Goal: Task Accomplishment & Management: Complete application form

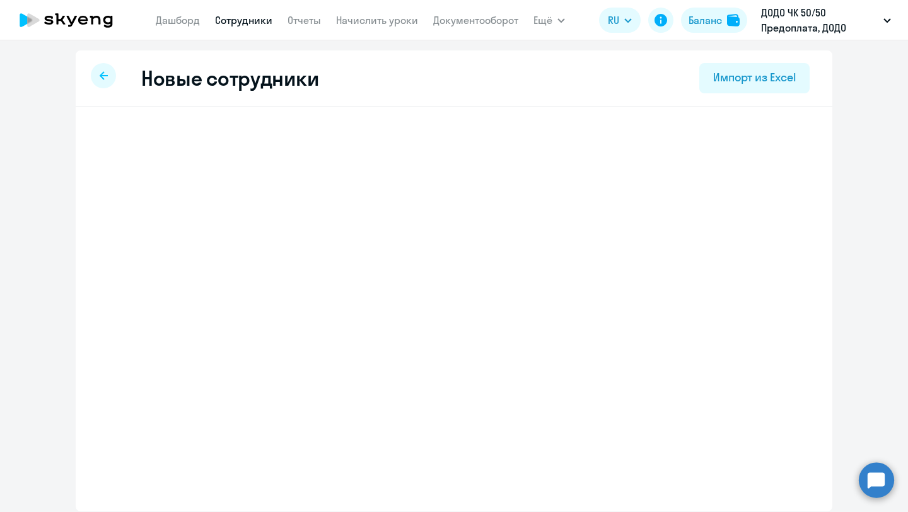
select select "english_adult_not_native_speaker"
select select "3"
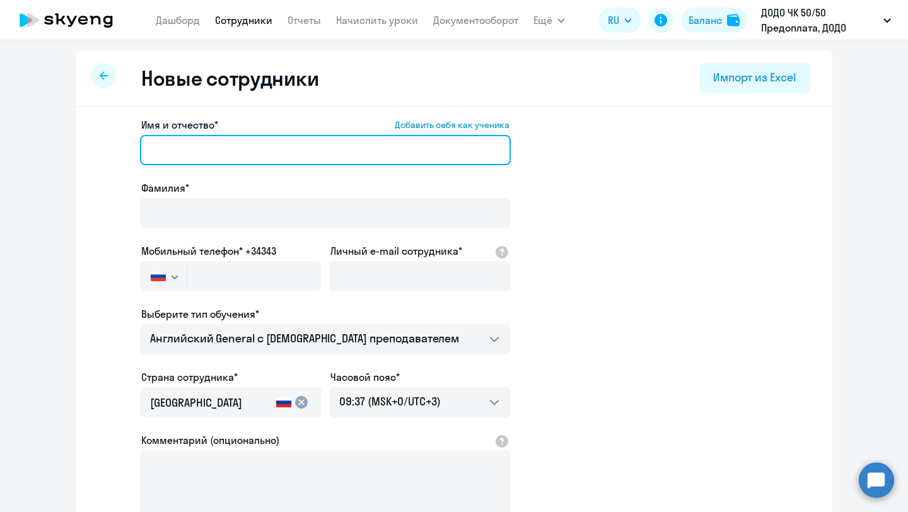
click at [211, 142] on input "Имя и отчество* Добавить себя как ученика" at bounding box center [325, 150] width 371 height 30
paste input "[PERSON_NAME]"
type input "[PERSON_NAME]"
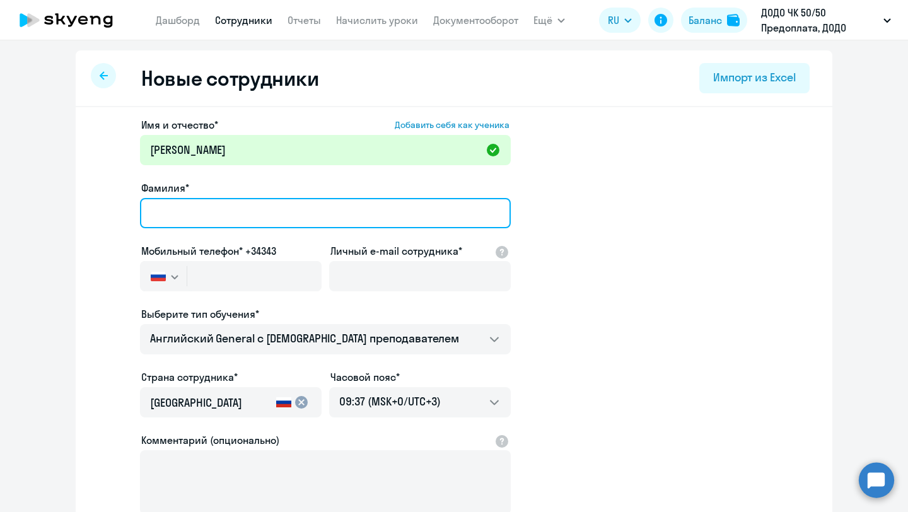
click at [279, 206] on input "Фамилия*" at bounding box center [325, 213] width 371 height 30
paste input "[PERSON_NAME]"
type input "[PERSON_NAME]"
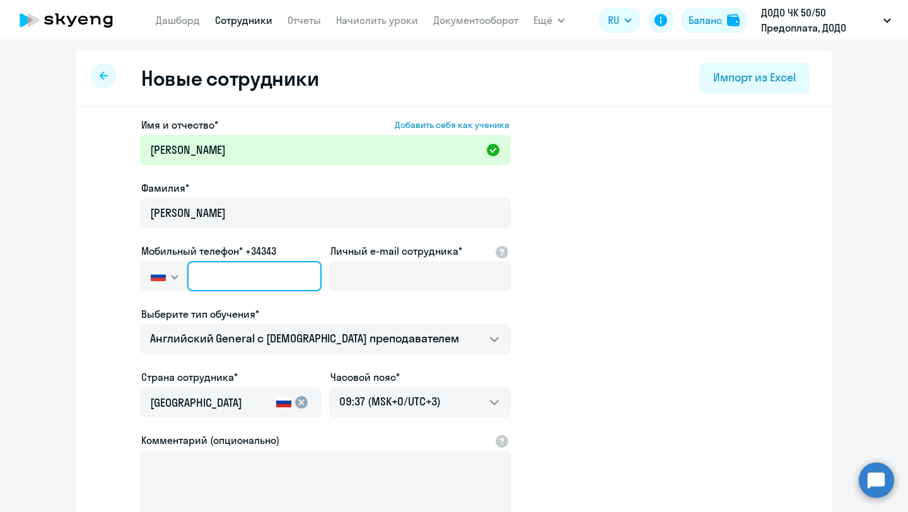
click at [258, 276] on input "text" at bounding box center [254, 276] width 134 height 30
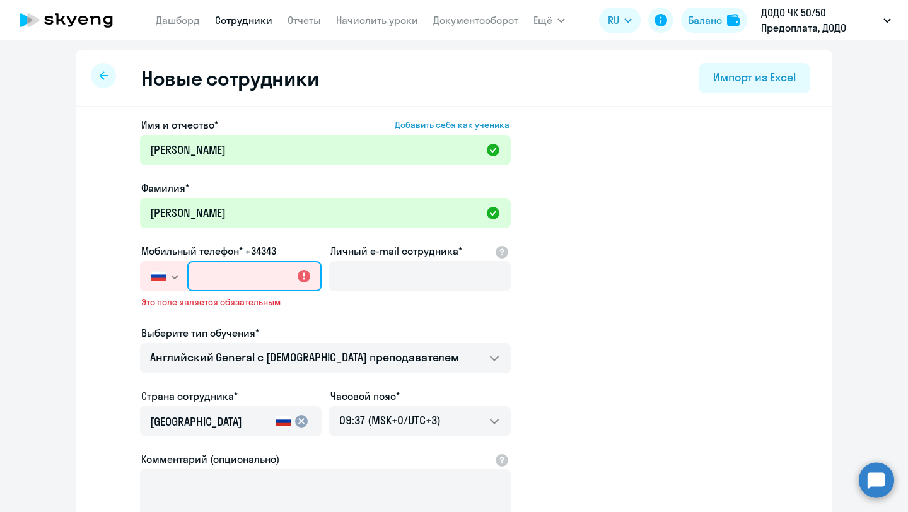
paste input "[PHONE_NUMBER]"
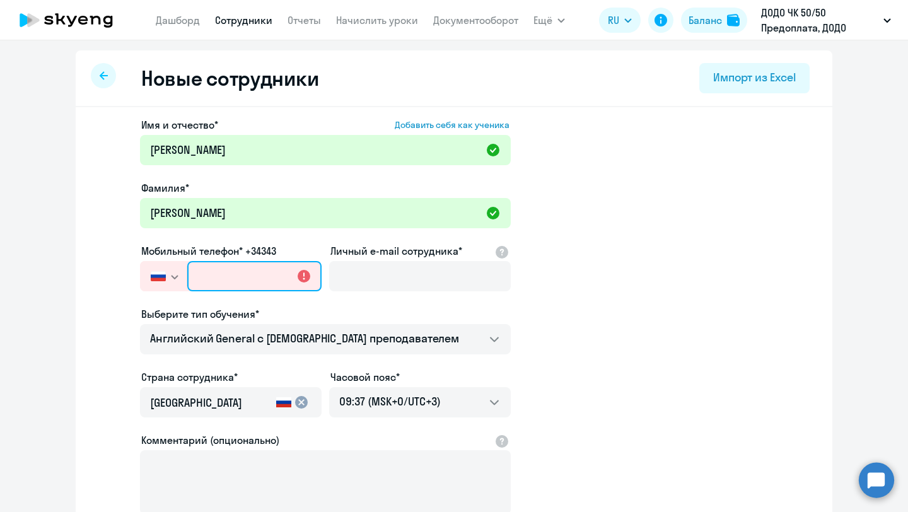
type input "[PHONE_NUMBER]"
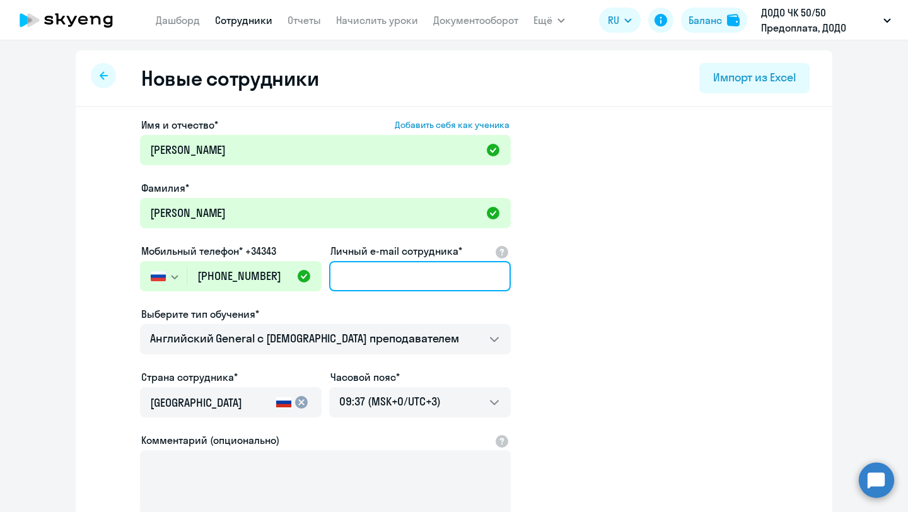
click at [349, 273] on input "Личный e-mail сотрудника*" at bounding box center [420, 276] width 182 height 30
paste input "[EMAIL_ADDRESS][DOMAIN_NAME]"
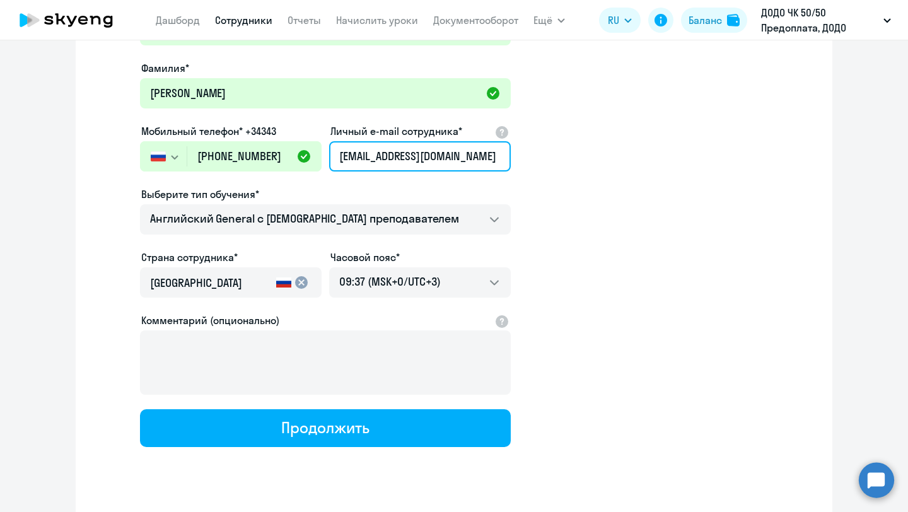
scroll to position [120, 0]
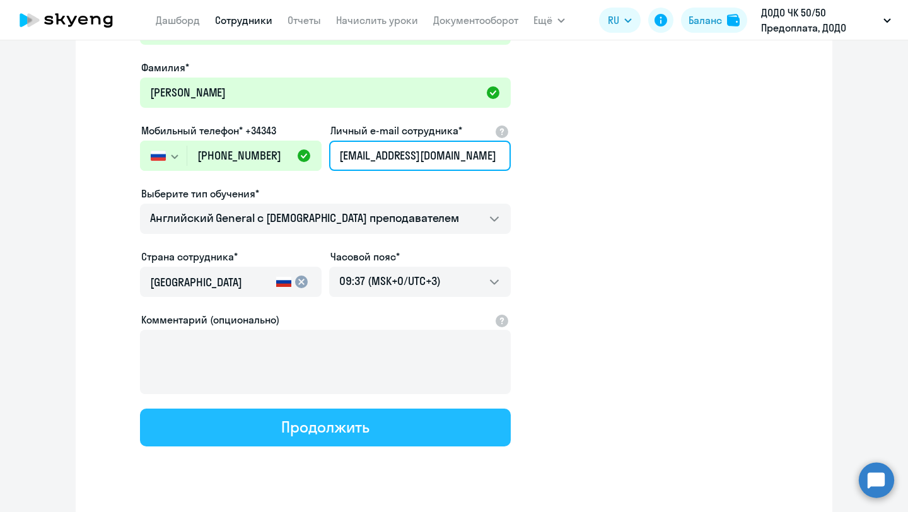
type input "[EMAIL_ADDRESS][DOMAIN_NAME]"
click at [304, 437] on button "Продолжить" at bounding box center [325, 428] width 371 height 38
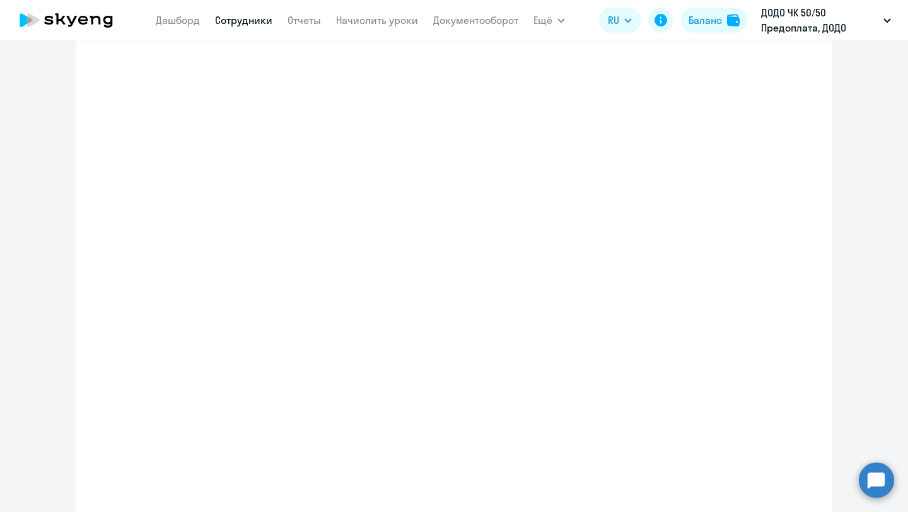
select select "english_adult_not_native_speaker"
select select "3"
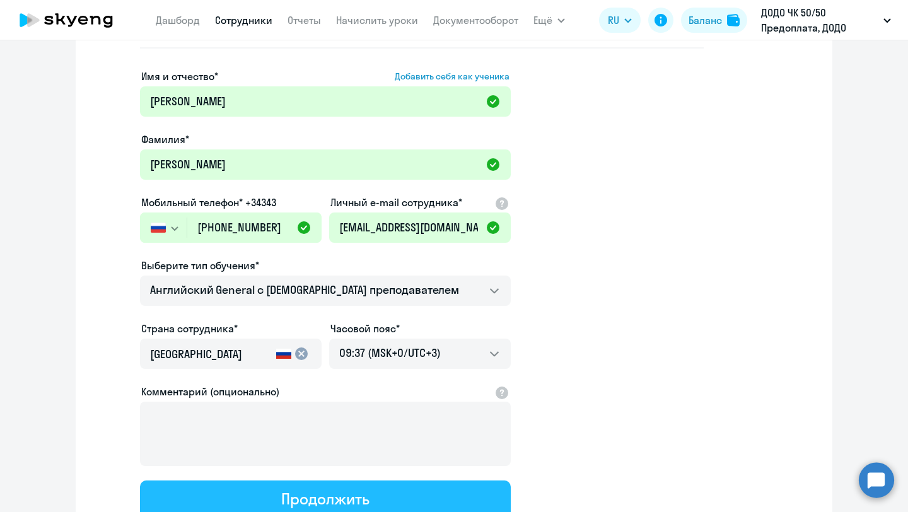
scroll to position [0, 0]
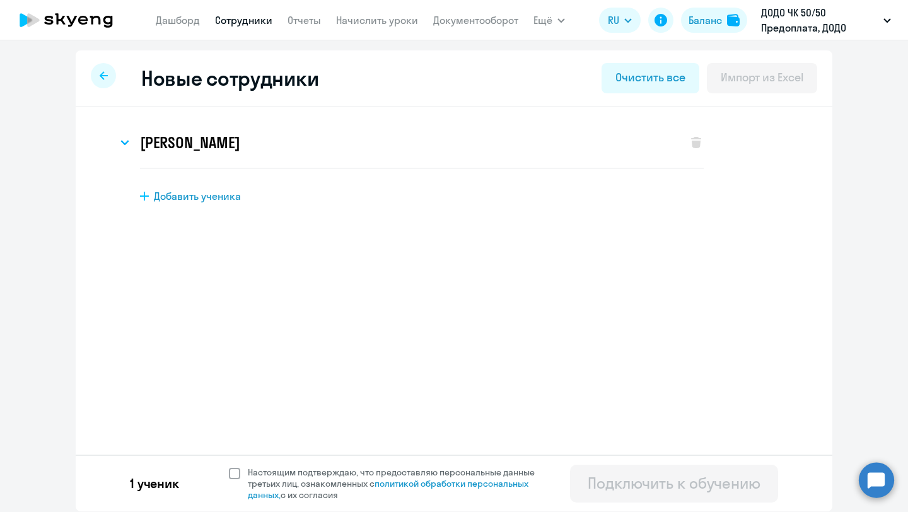
click at [235, 474] on span at bounding box center [234, 473] width 11 height 11
click at [229, 467] on input "Настоящим подтверждаю, что предоставляю персональные данные третьих лиц, ознако…" at bounding box center [228, 466] width 1 height 1
checkbox input "true"
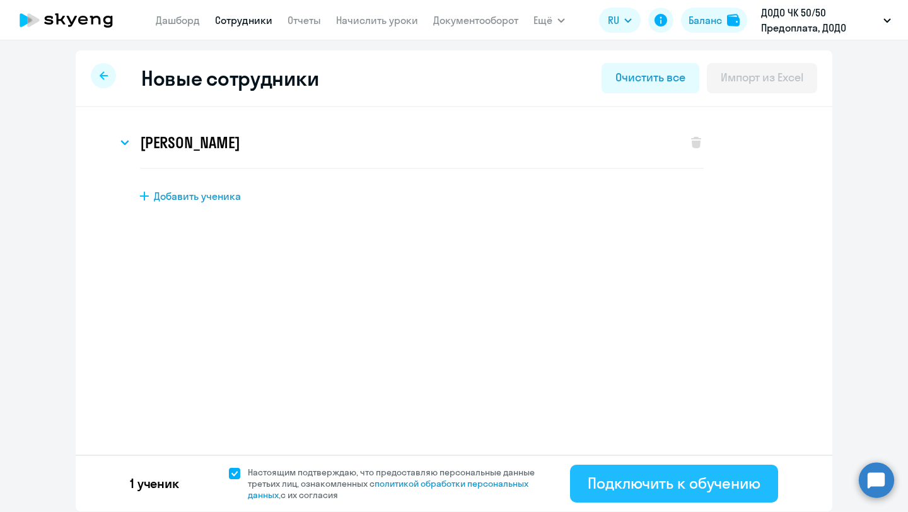
click at [635, 474] on div "Подключить к обучению" at bounding box center [674, 483] width 173 height 20
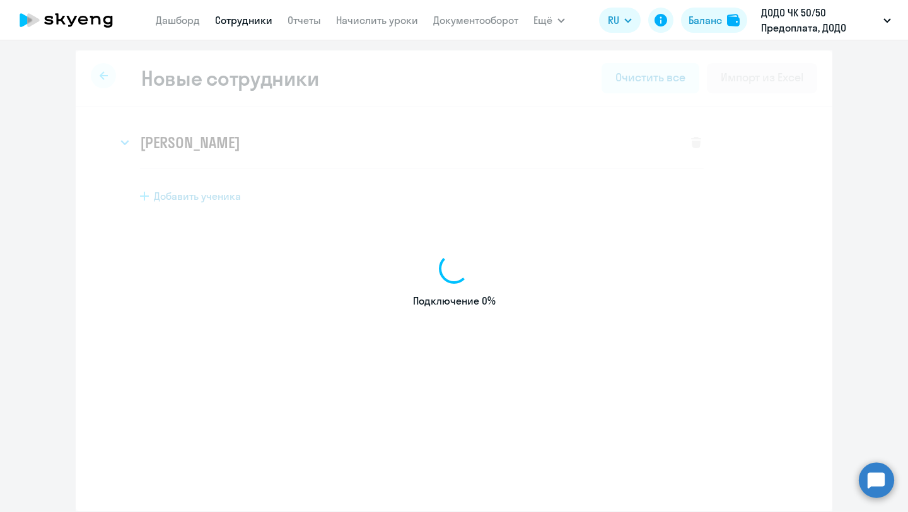
select select "english_adult_not_native_speaker"
select select "3"
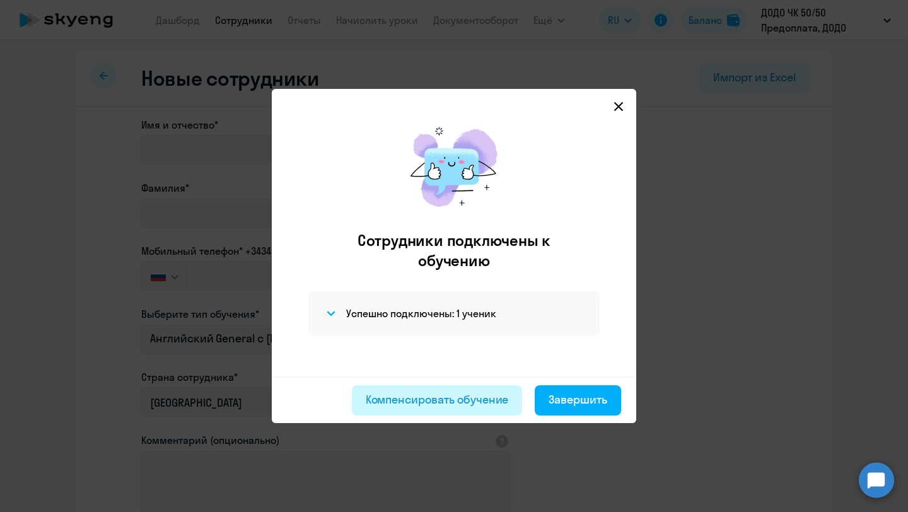
click at [490, 397] on div "Компенсировать обучение" at bounding box center [437, 399] width 143 height 16
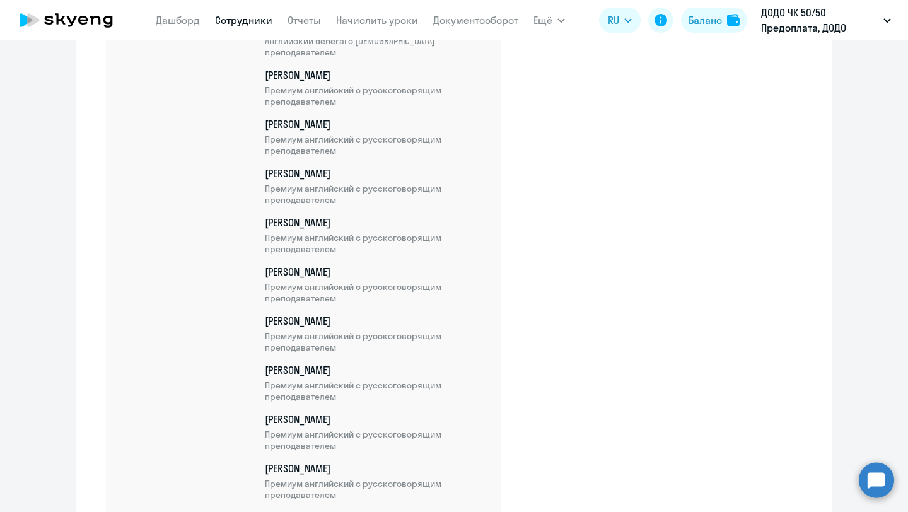
scroll to position [10788, 0]
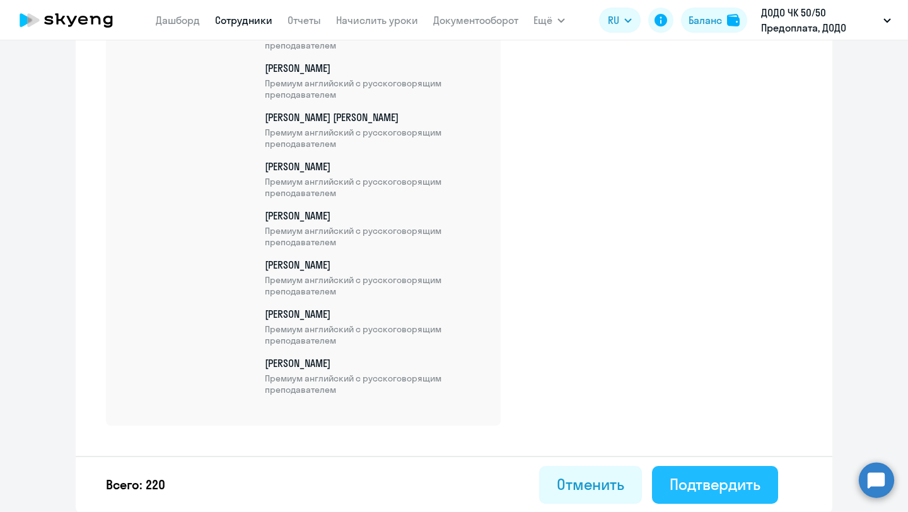
click at [695, 480] on div "Подтвердить" at bounding box center [714, 484] width 91 height 20
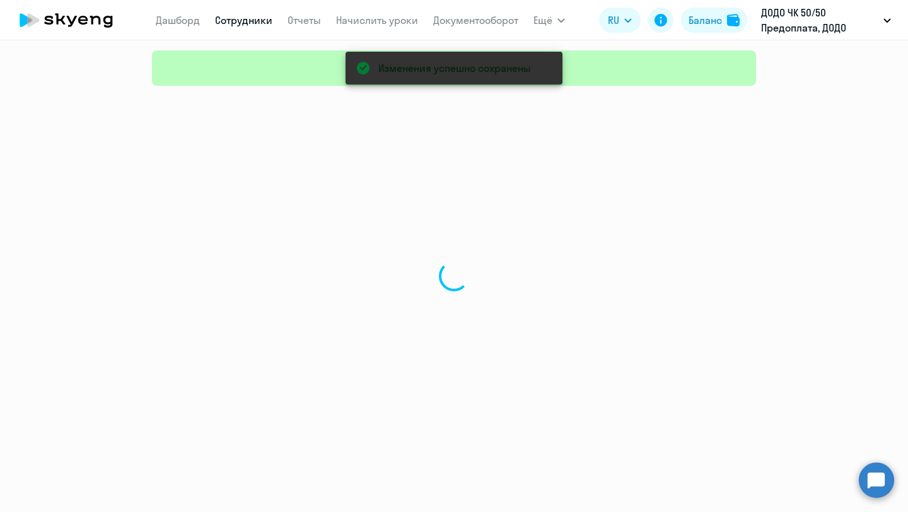
select select "30"
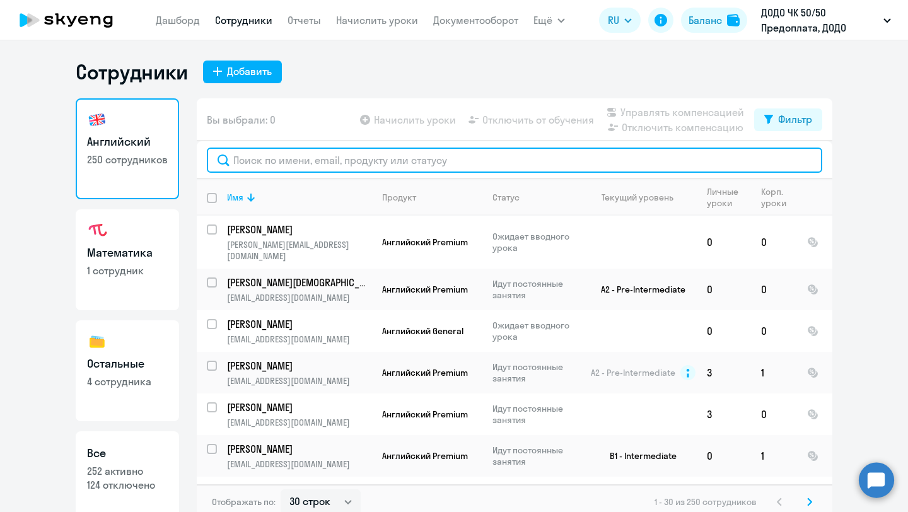
click at [309, 158] on input "text" at bounding box center [514, 160] width 615 height 25
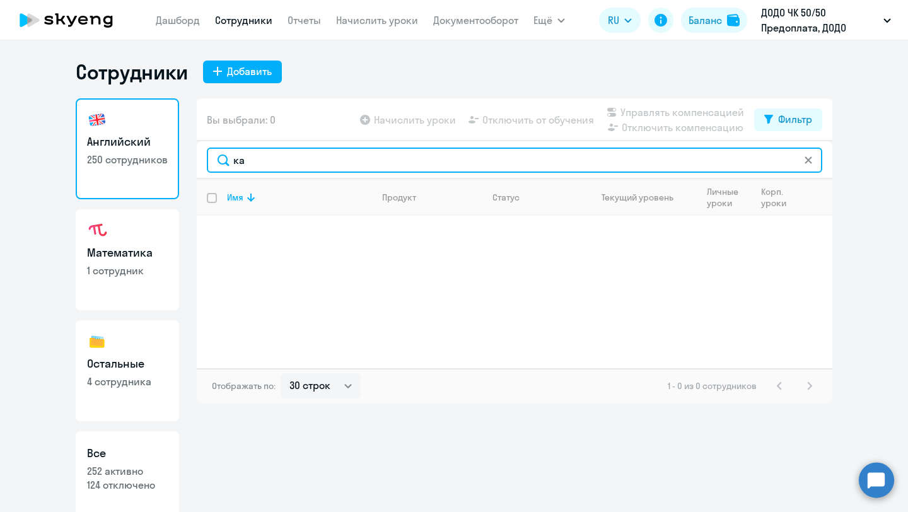
type input "к"
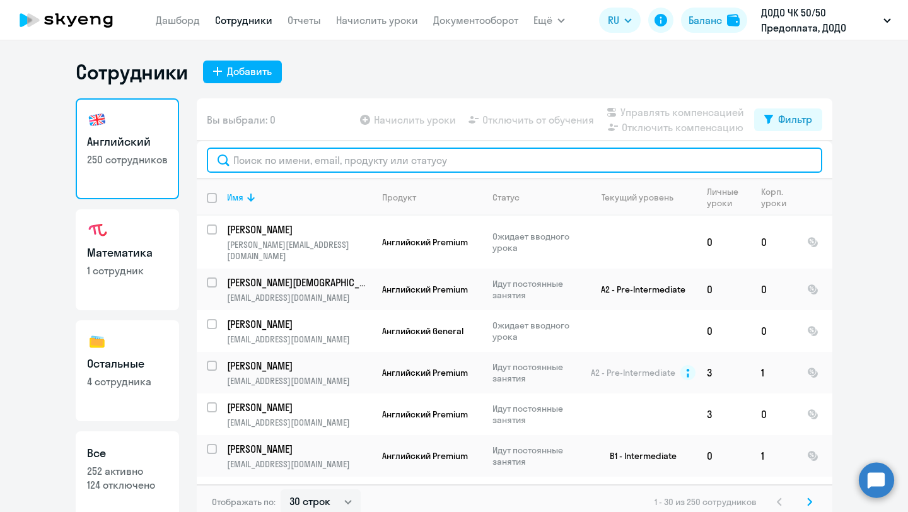
click at [253, 163] on input "text" at bounding box center [514, 160] width 615 height 25
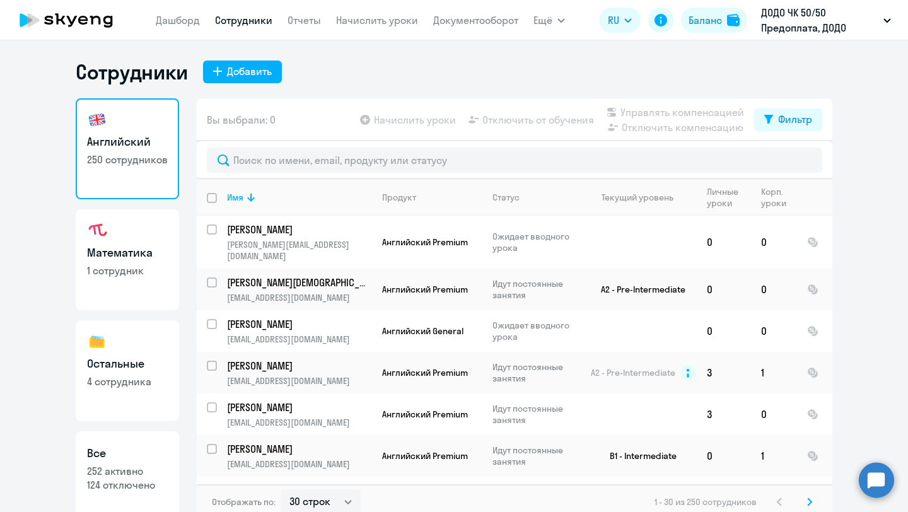
click at [622, 111] on app-table-action-button "Управлять компенсацией" at bounding box center [674, 112] width 140 height 15
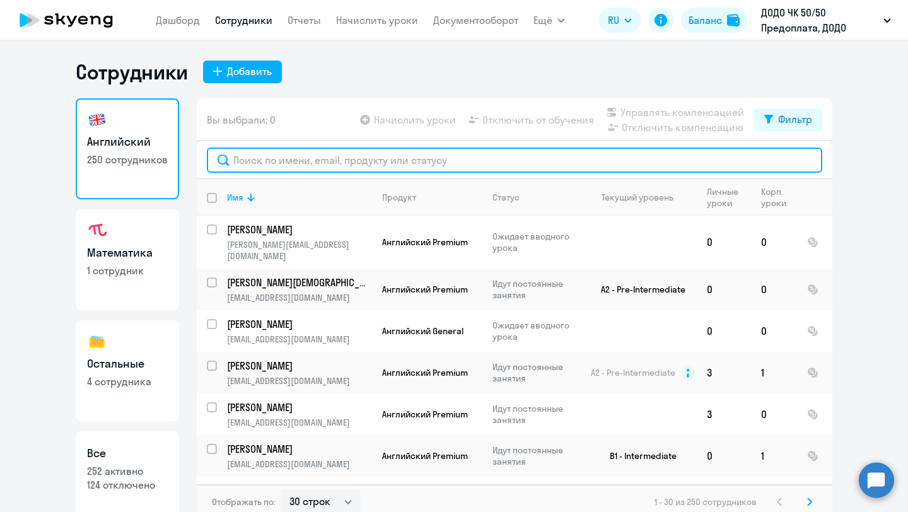
click at [298, 164] on input "text" at bounding box center [514, 160] width 615 height 25
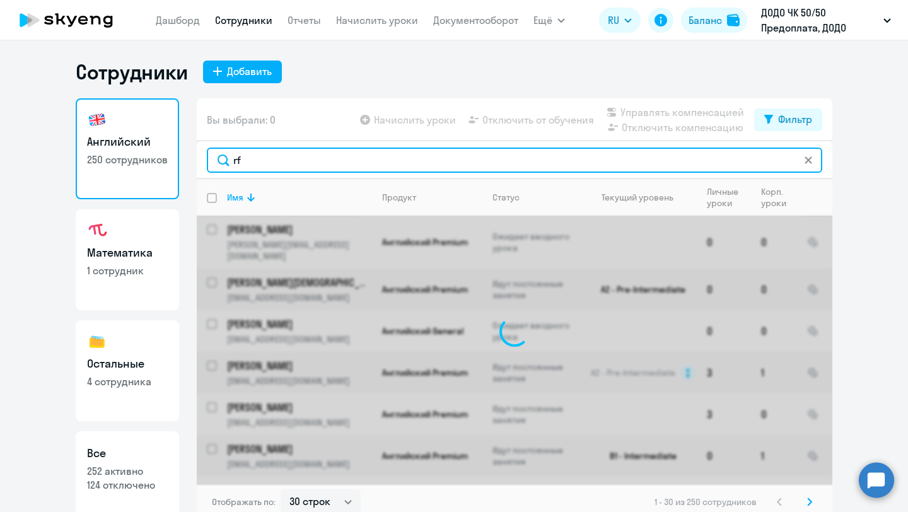
type input "r"
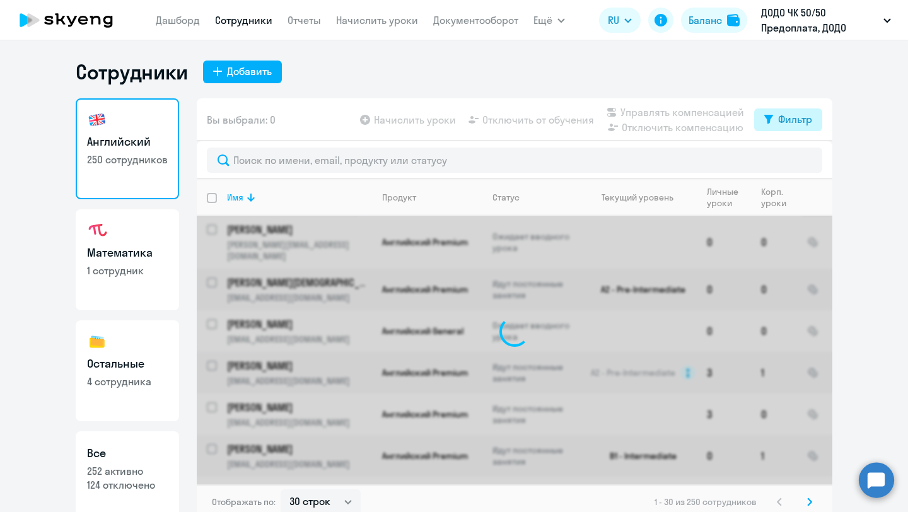
click at [801, 125] on div "Фильтр" at bounding box center [795, 119] width 34 height 15
click at [809, 162] on span at bounding box center [801, 160] width 21 height 13
click at [791, 161] on input "checkbox" at bounding box center [790, 160] width 1 height 1
checkbox input "true"
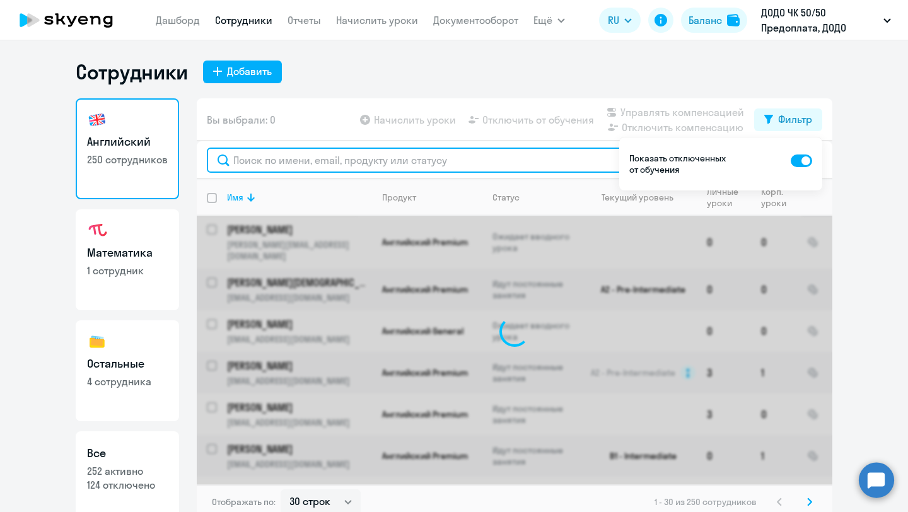
click at [277, 165] on input "text" at bounding box center [514, 160] width 615 height 25
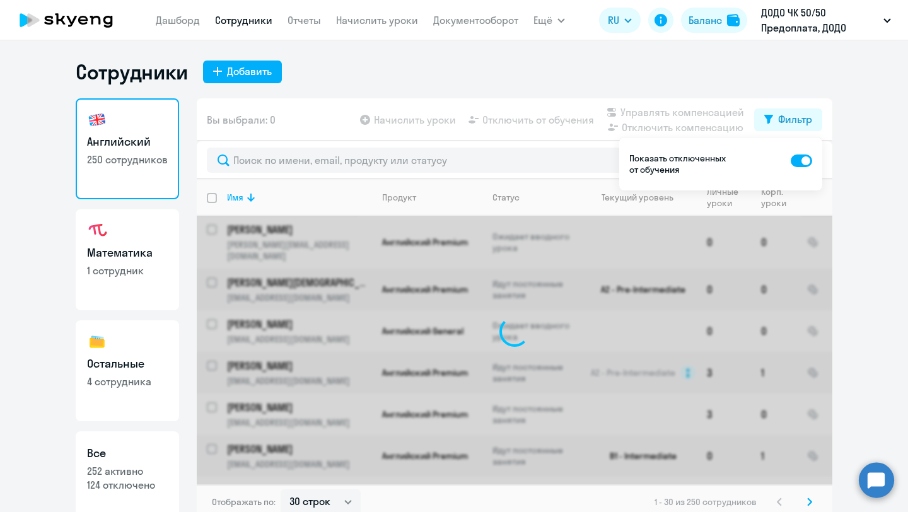
click at [371, 96] on div "Сотрудники Добавить Английский 250 сотрудников Математика 1 сотрудник Остальные…" at bounding box center [454, 289] width 756 height 460
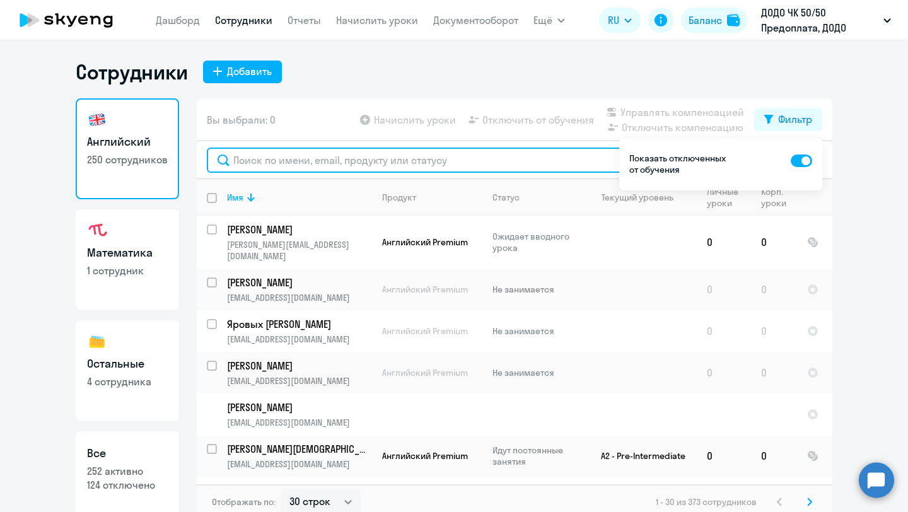
click at [277, 161] on input "text" at bounding box center [514, 160] width 615 height 25
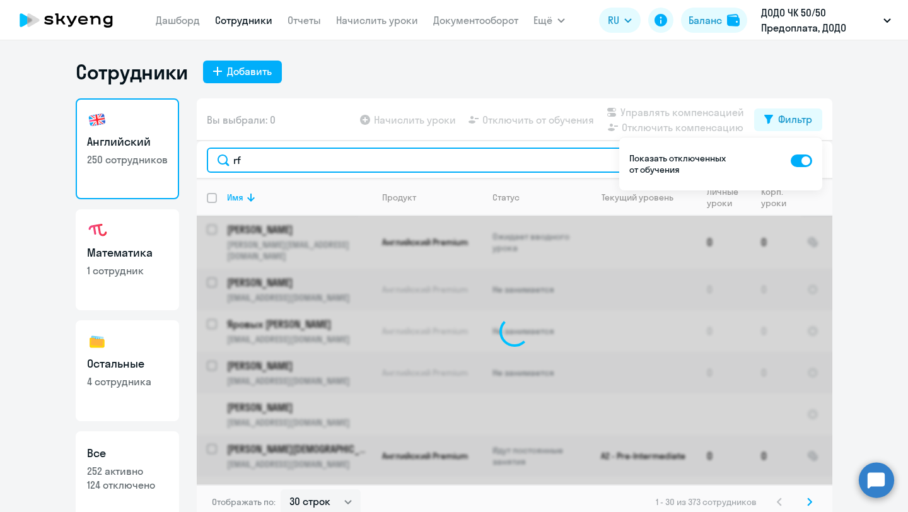
type input "r"
type input "капит"
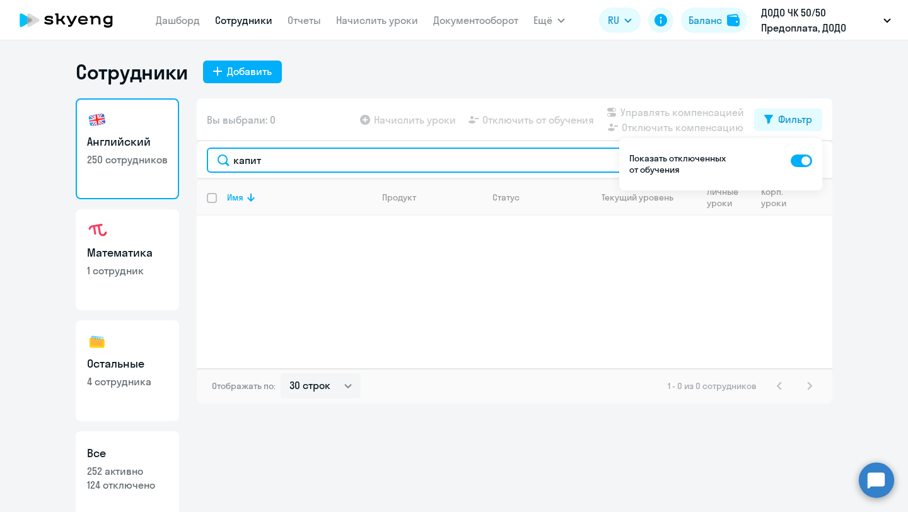
drag, startPoint x: 295, startPoint y: 160, endPoint x: 225, endPoint y: 160, distance: 70.0
click at [225, 160] on input "капит" at bounding box center [514, 160] width 615 height 25
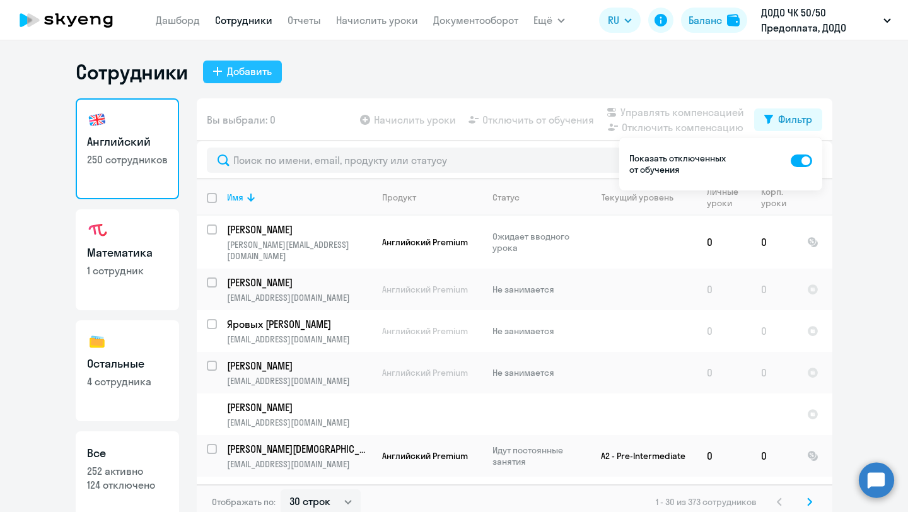
click at [252, 83] on button "Добавить" at bounding box center [242, 72] width 79 height 23
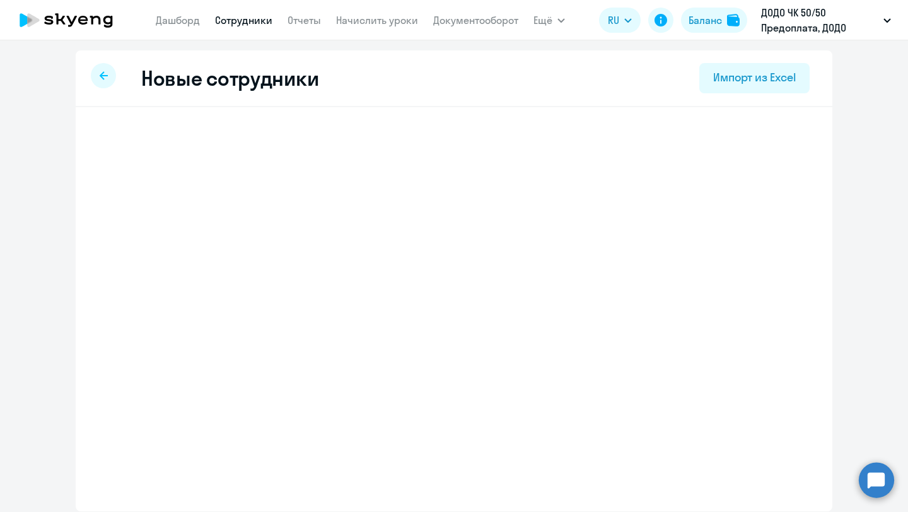
select select "english_adult_not_native_speaker"
select select "3"
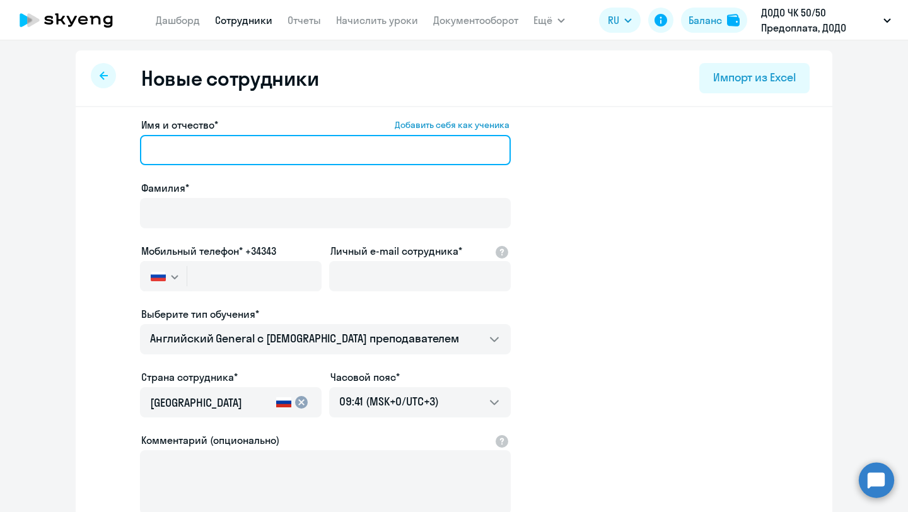
click at [196, 153] on input "Имя и отчество* Добавить себя как ученика" at bounding box center [325, 150] width 371 height 30
paste input "[PERSON_NAME]"
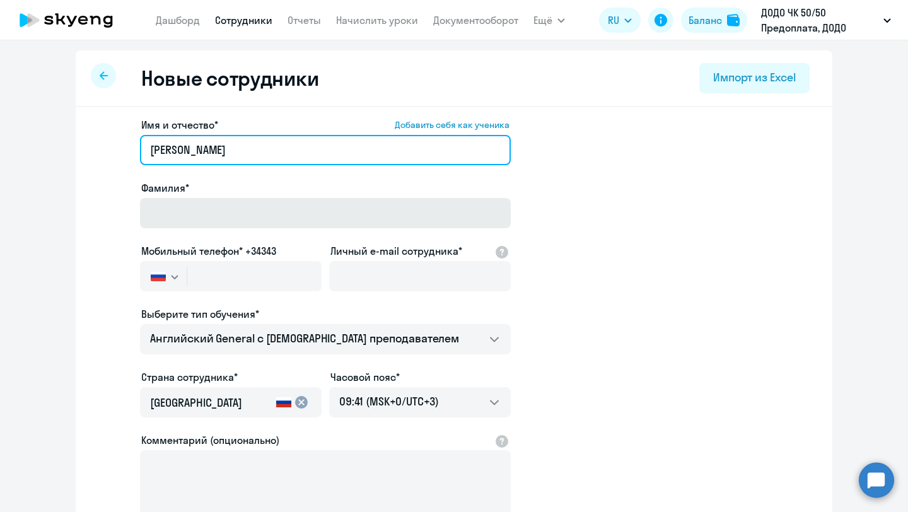
type input "[PERSON_NAME]"
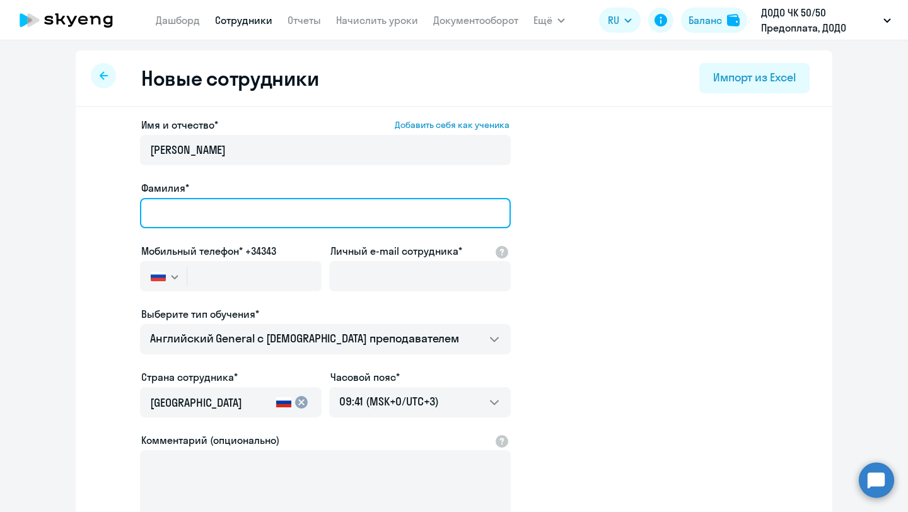
click at [197, 212] on input "Фамилия*" at bounding box center [325, 213] width 371 height 30
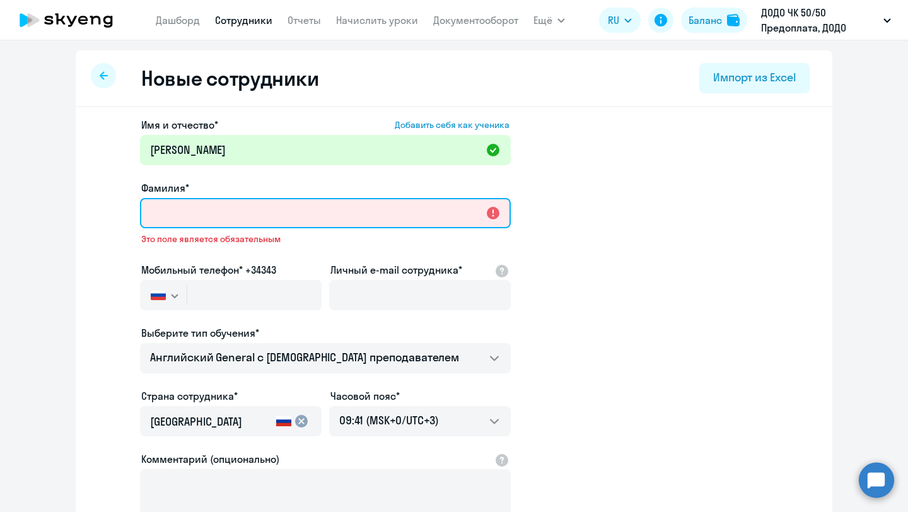
paste input "[PERSON_NAME]"
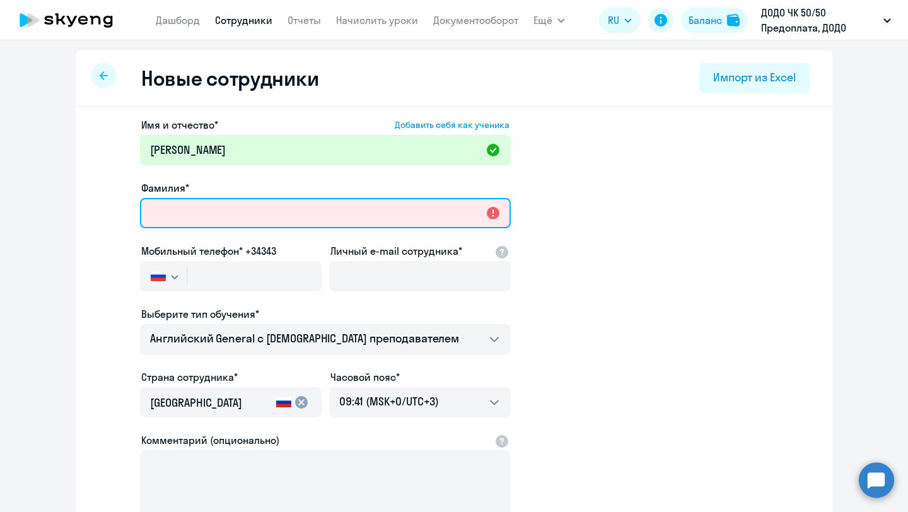
type input "[PERSON_NAME]"
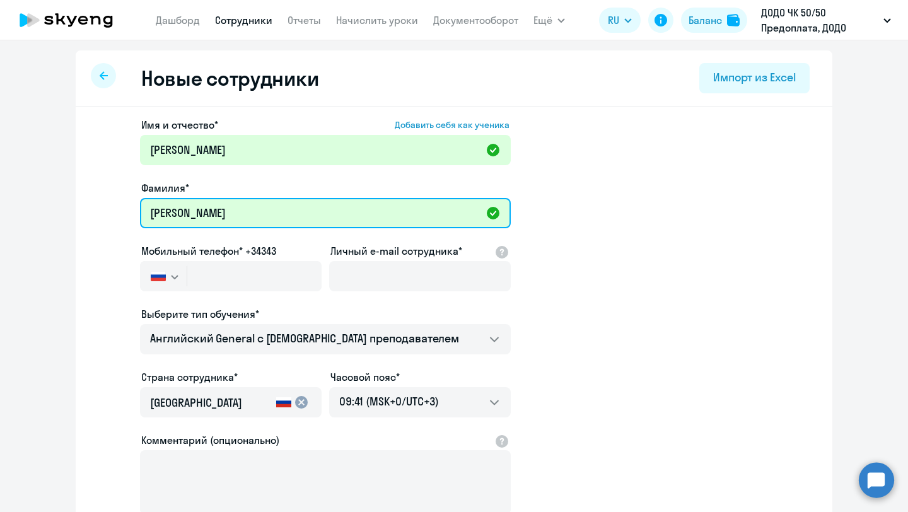
drag, startPoint x: 267, startPoint y: 212, endPoint x: 113, endPoint y: 211, distance: 153.2
click at [114, 211] on app-new-student-form "Имя и отчество* Добавить себя как ученика [PERSON_NAME]* [PERSON_NAME] телефон*…" at bounding box center [454, 341] width 716 height 449
type input "[PERSON_NAME]"
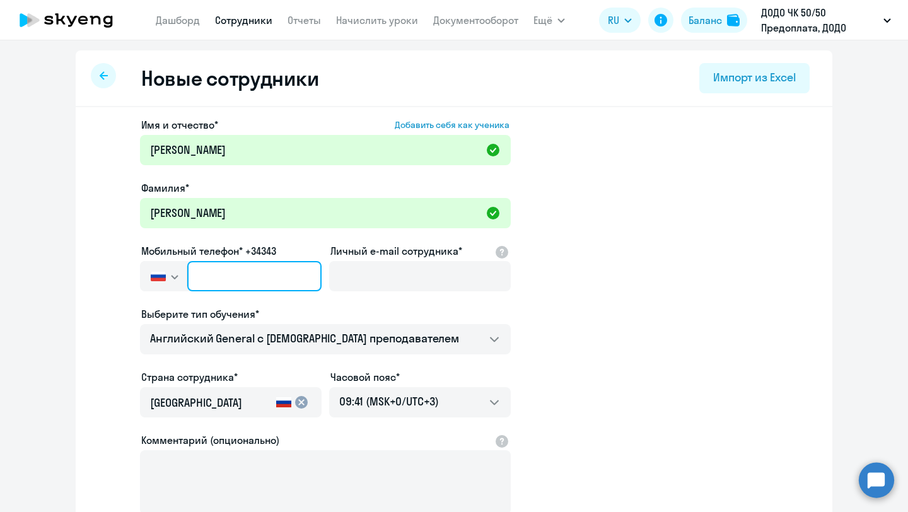
click at [275, 277] on input "text" at bounding box center [254, 276] width 134 height 30
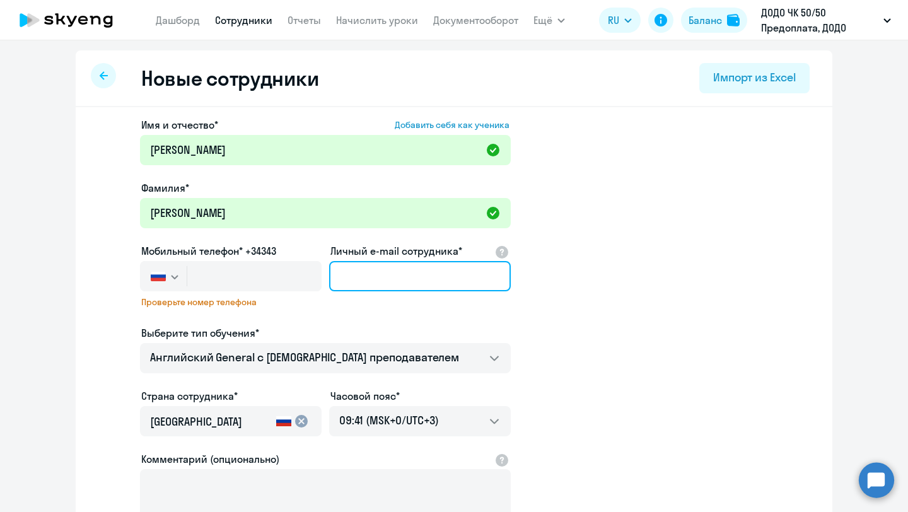
click at [355, 277] on input "Личный e-mail сотрудника*" at bounding box center [420, 276] width 182 height 30
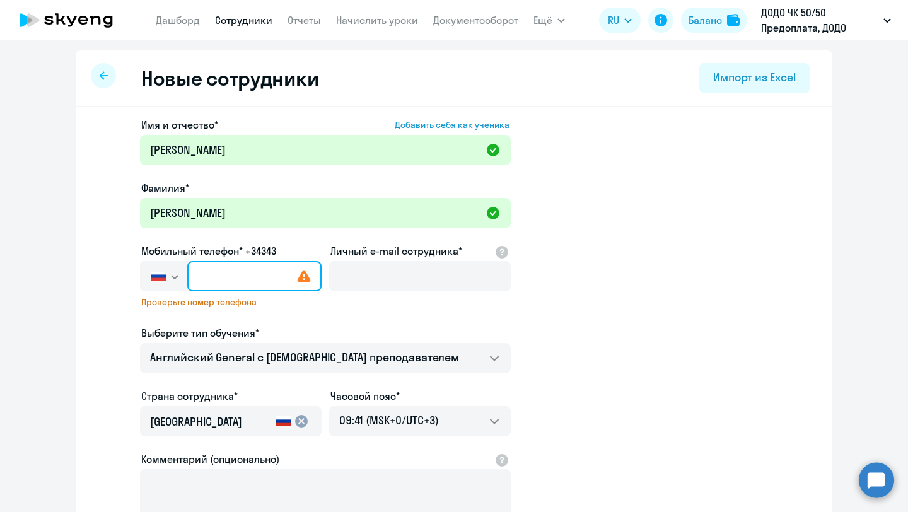
click at [257, 285] on input "text" at bounding box center [254, 276] width 134 height 30
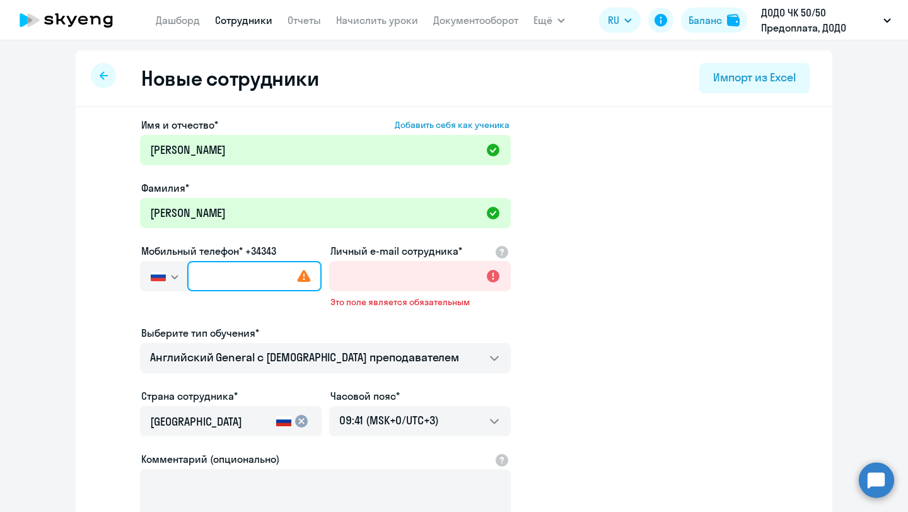
paste input "[PHONE_NUMBER]"
type input "[PHONE_NUMBER]"
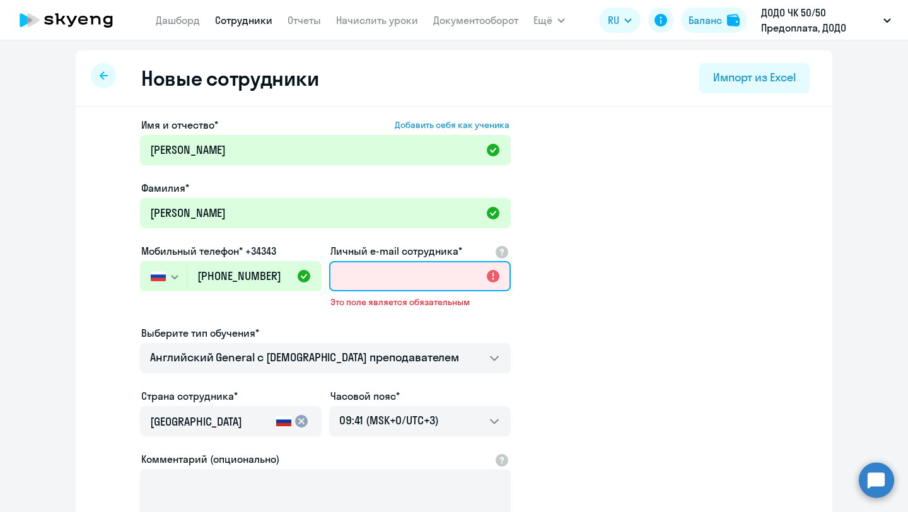
click at [377, 267] on input "Личный e-mail сотрудника*" at bounding box center [420, 276] width 182 height 30
paste input "[EMAIL_ADDRESS][DOMAIN_NAME]"
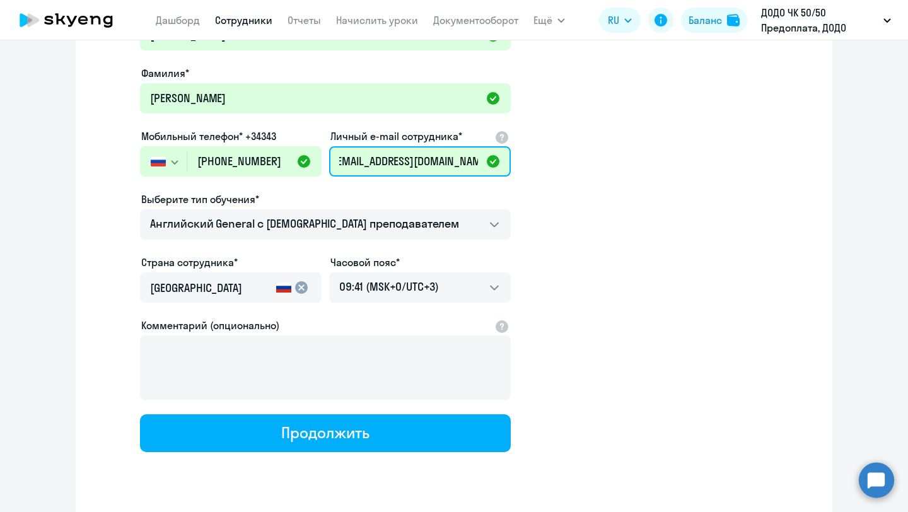
scroll to position [149, 0]
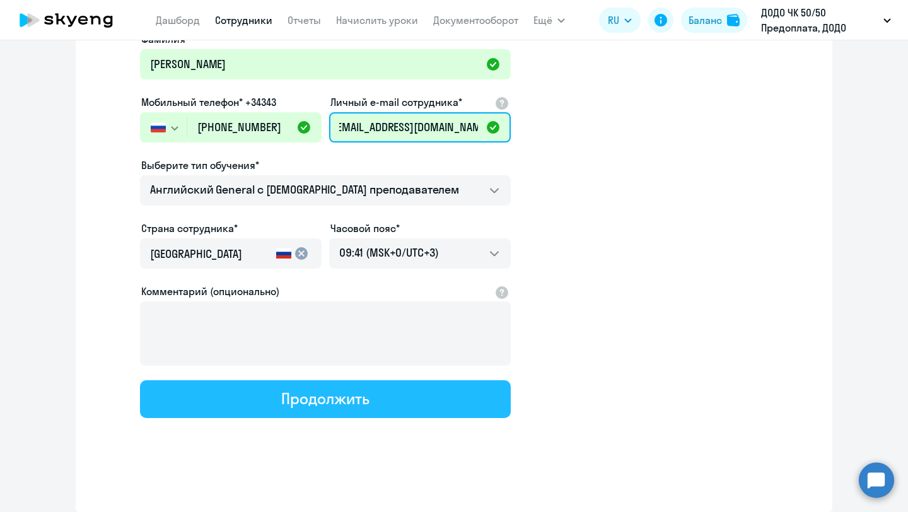
type input "[EMAIL_ADDRESS][DOMAIN_NAME]"
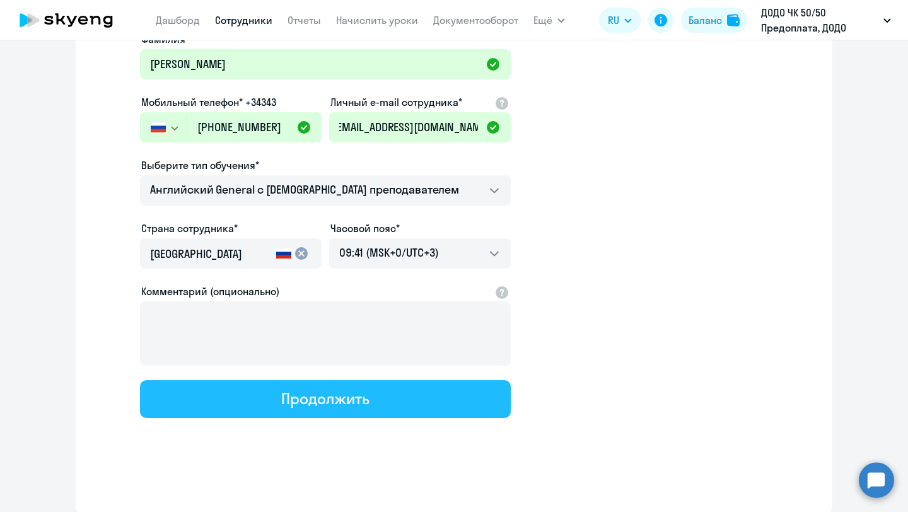
click at [301, 400] on div "Продолжить" at bounding box center [325, 398] width 88 height 20
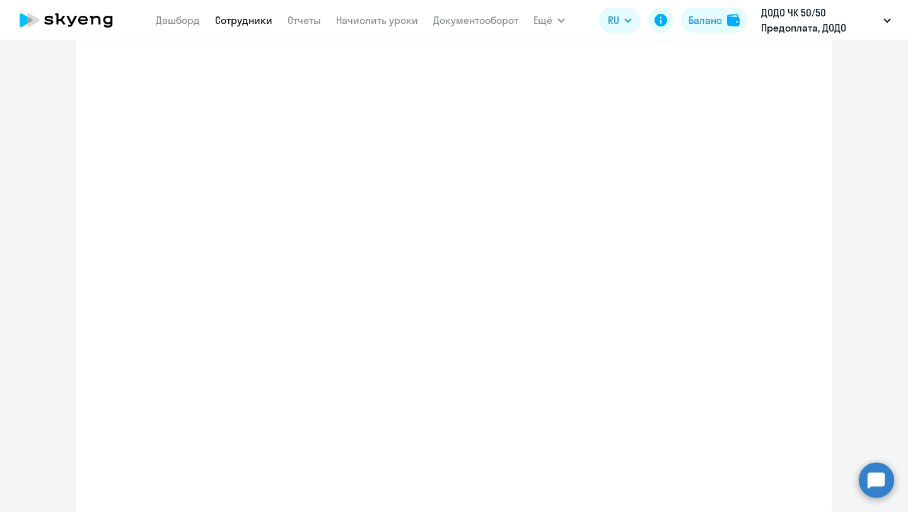
scroll to position [0, 0]
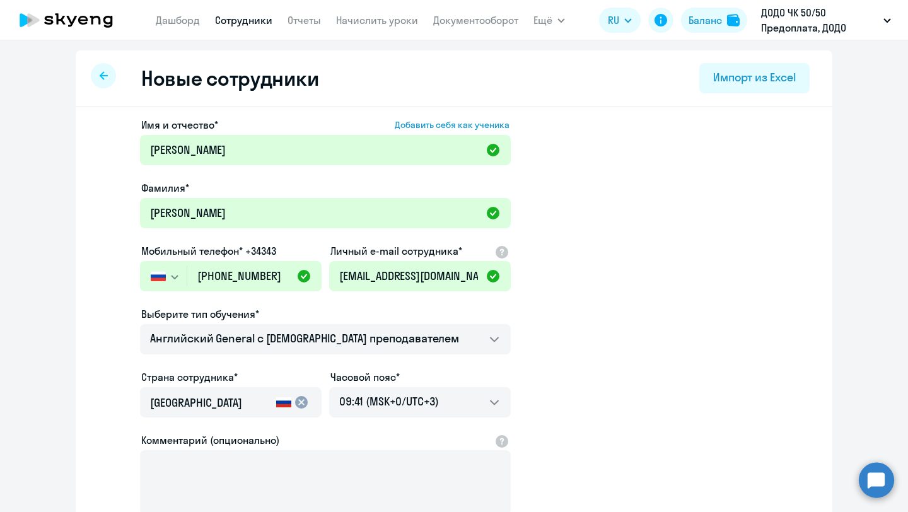
select select "english_adult_not_native_speaker"
select select "3"
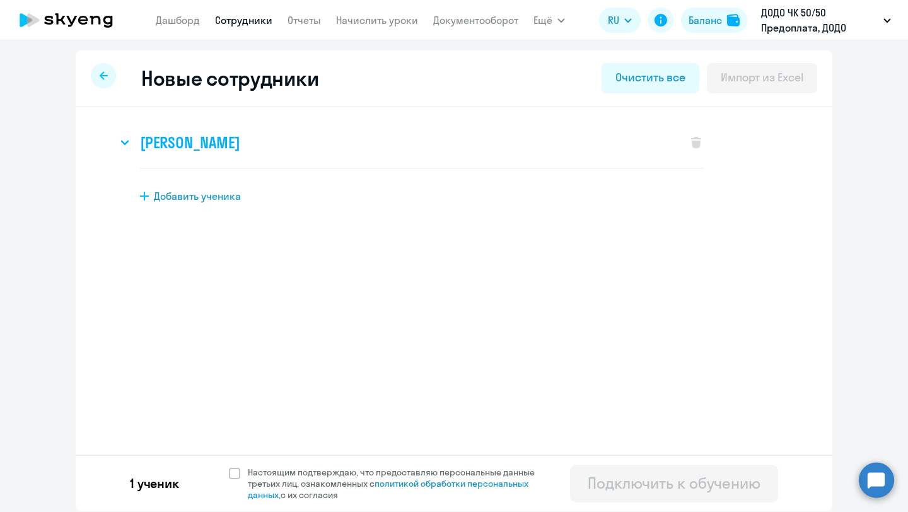
click at [200, 148] on h3 "[PERSON_NAME]" at bounding box center [190, 142] width 100 height 20
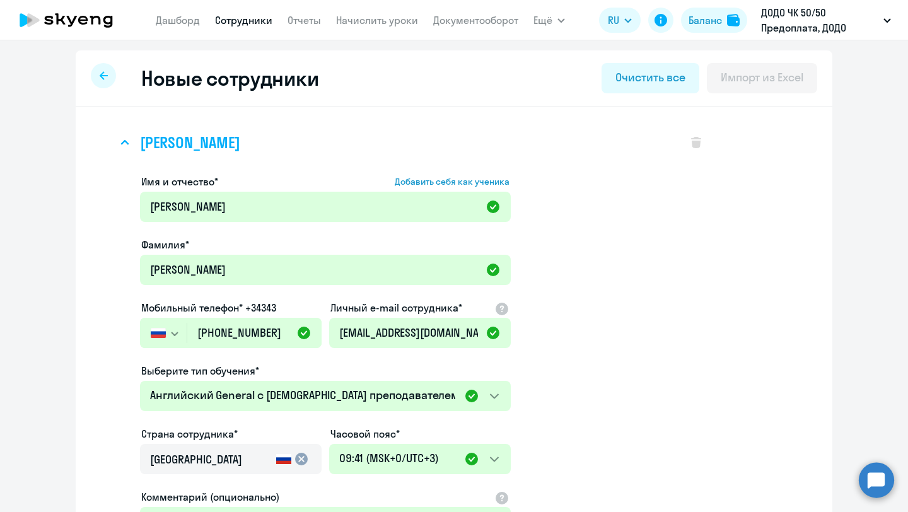
click at [200, 148] on h3 "[PERSON_NAME]" at bounding box center [190, 142] width 100 height 20
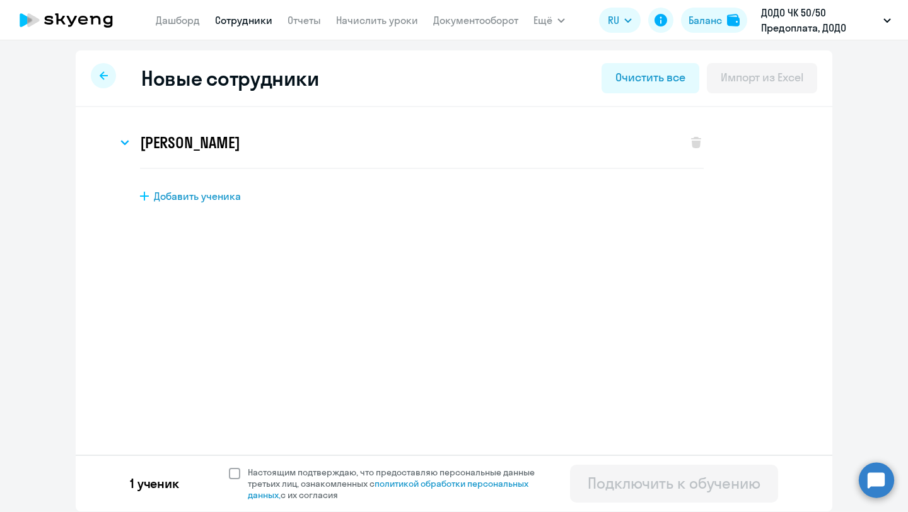
click at [236, 472] on span at bounding box center [234, 473] width 11 height 11
click at [229, 467] on input "Настоящим подтверждаю, что предоставляю персональные данные третьих лиц, ознако…" at bounding box center [228, 466] width 1 height 1
checkbox input "true"
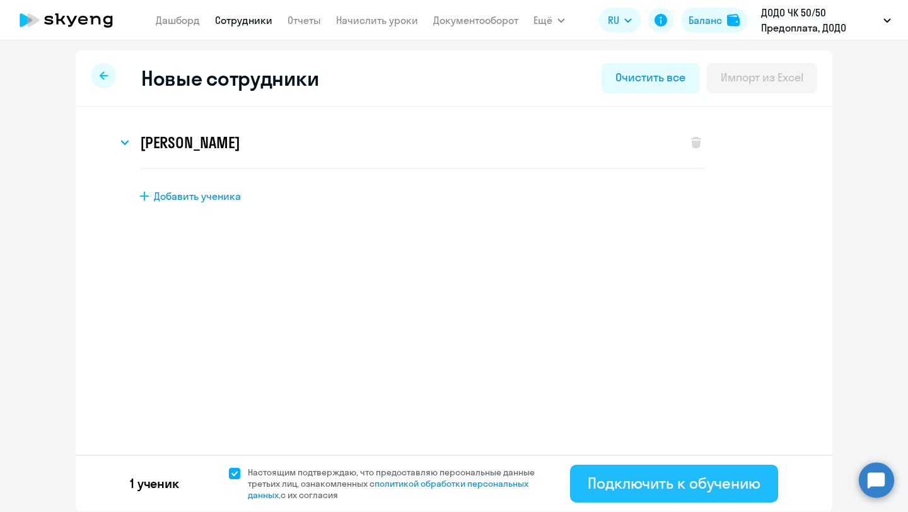
click at [645, 496] on button "Подключить к обучению" at bounding box center [674, 484] width 208 height 38
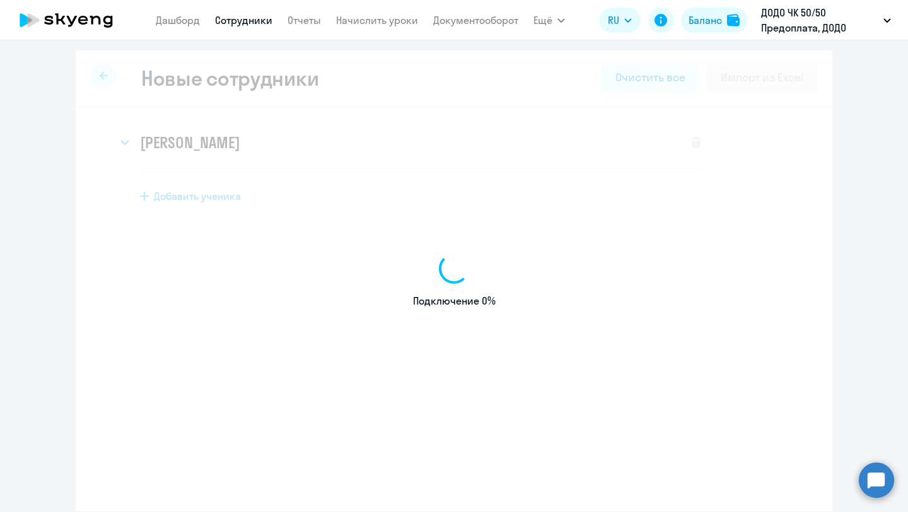
select select "english_adult_not_native_speaker"
select select "3"
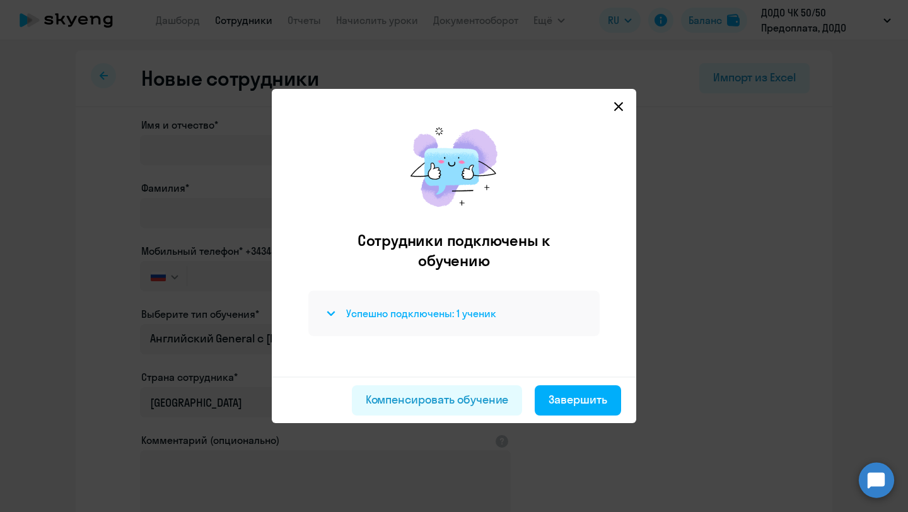
click at [359, 316] on h4 "Успешно подключены: 1 ученик" at bounding box center [421, 313] width 150 height 14
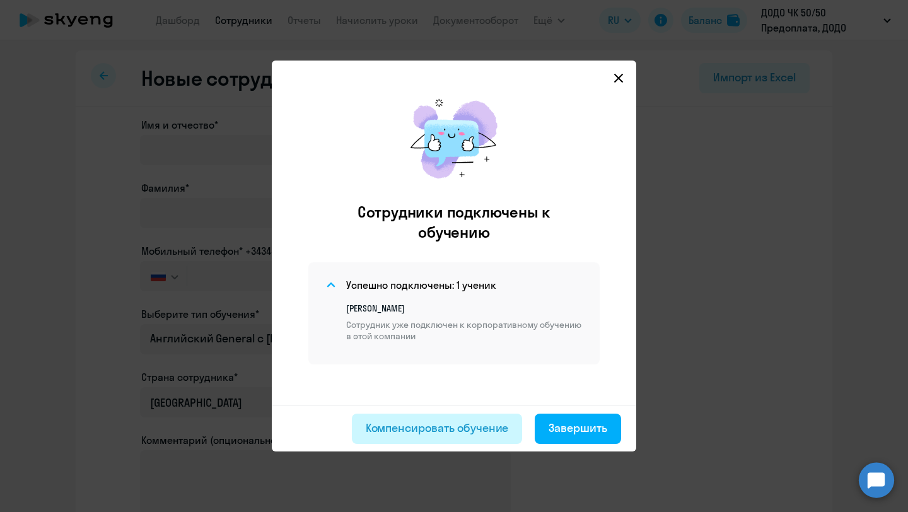
click at [438, 434] on div "Компенсировать обучение" at bounding box center [437, 428] width 143 height 16
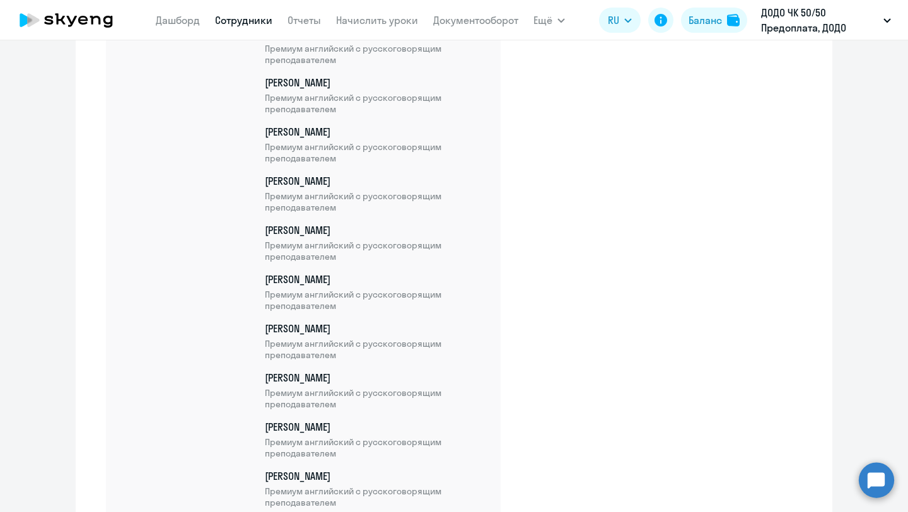
scroll to position [10788, 0]
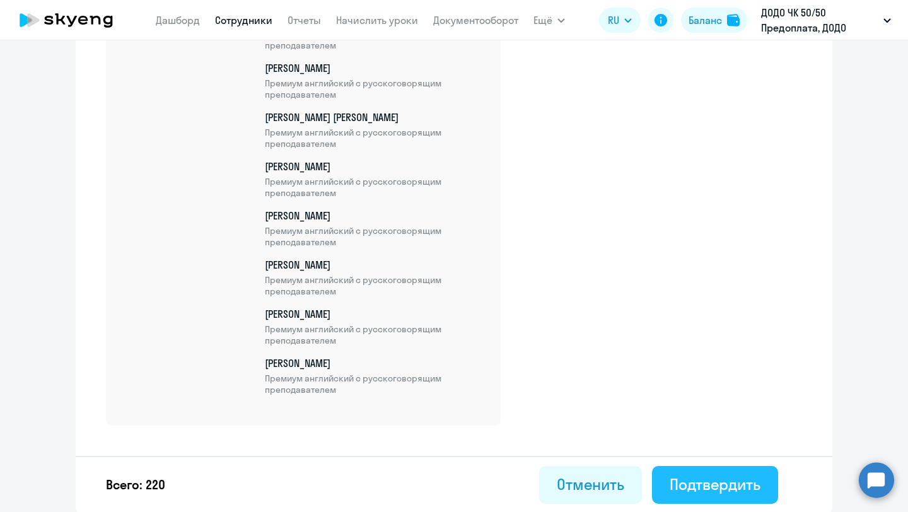
click at [691, 487] on div "Подтвердить" at bounding box center [714, 484] width 91 height 20
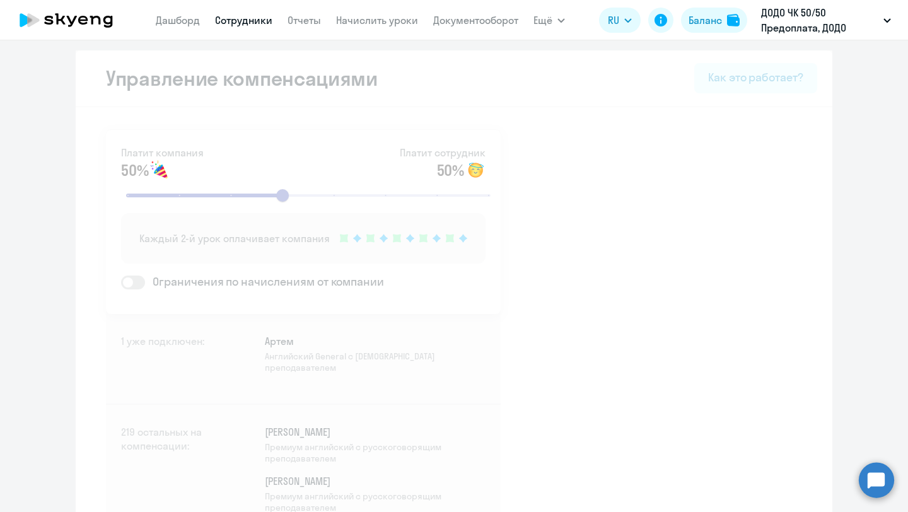
select select "30"
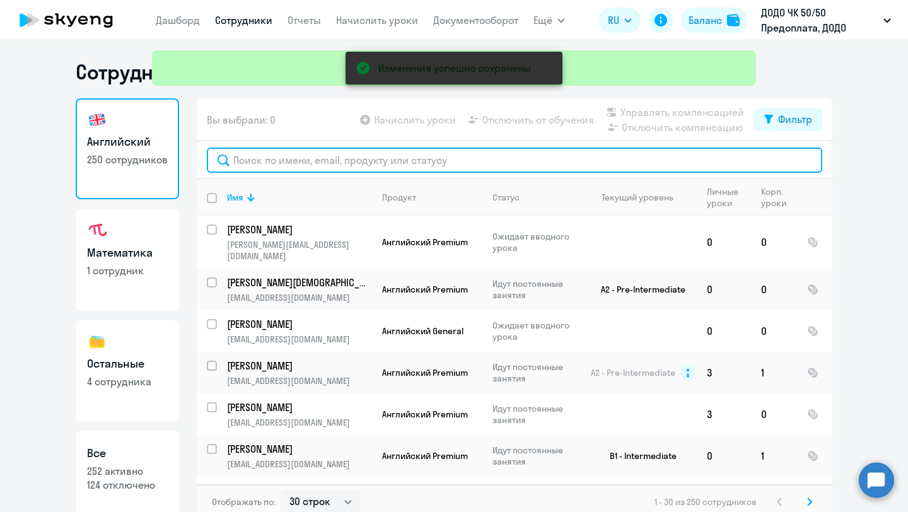
click at [281, 158] on input "text" at bounding box center [514, 160] width 615 height 25
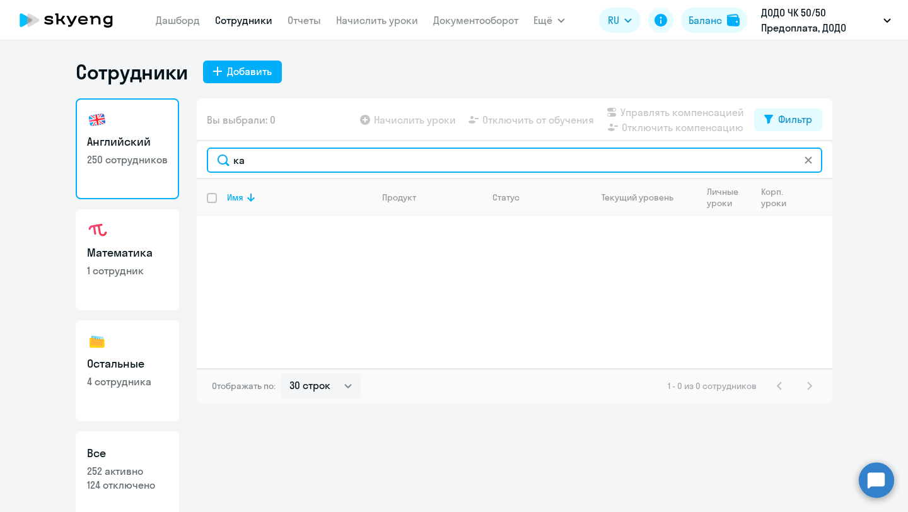
type input "к"
